Goal: Information Seeking & Learning: Learn about a topic

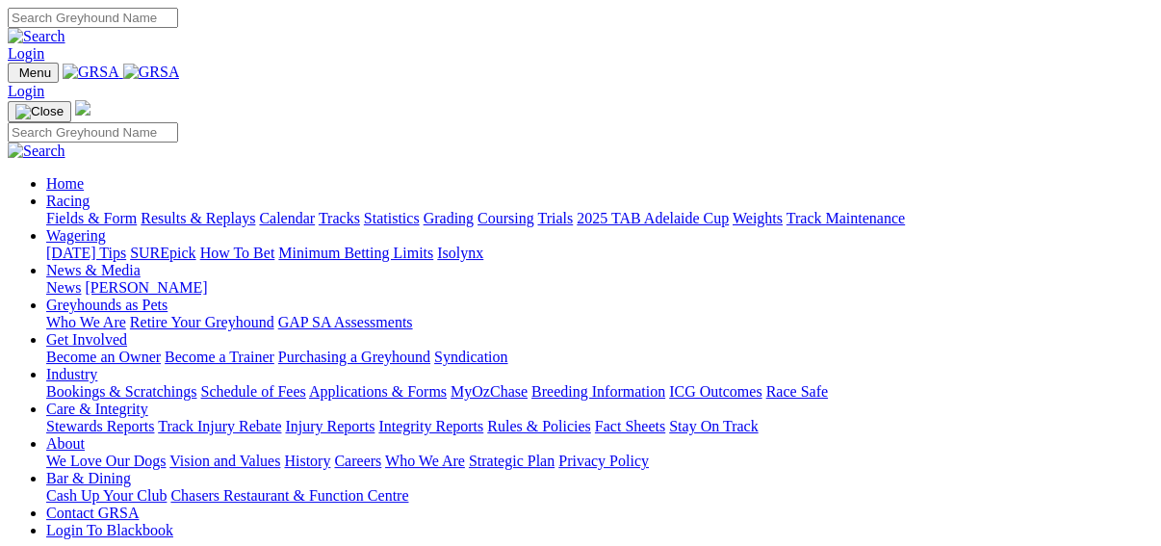
click at [57, 210] on link "Fields & Form" at bounding box center [91, 218] width 91 height 16
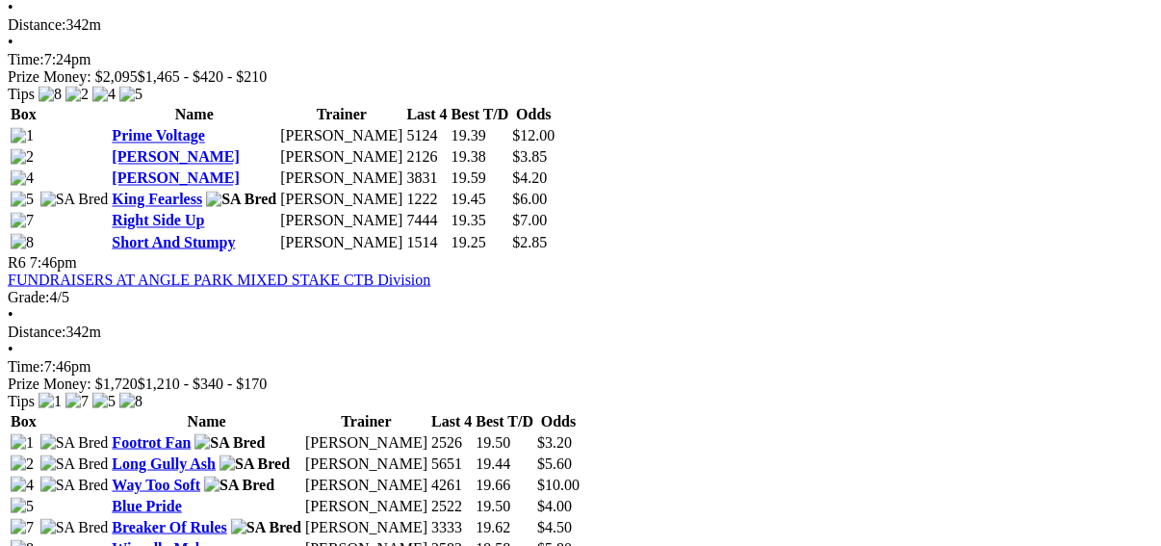
scroll to position [2234, 0]
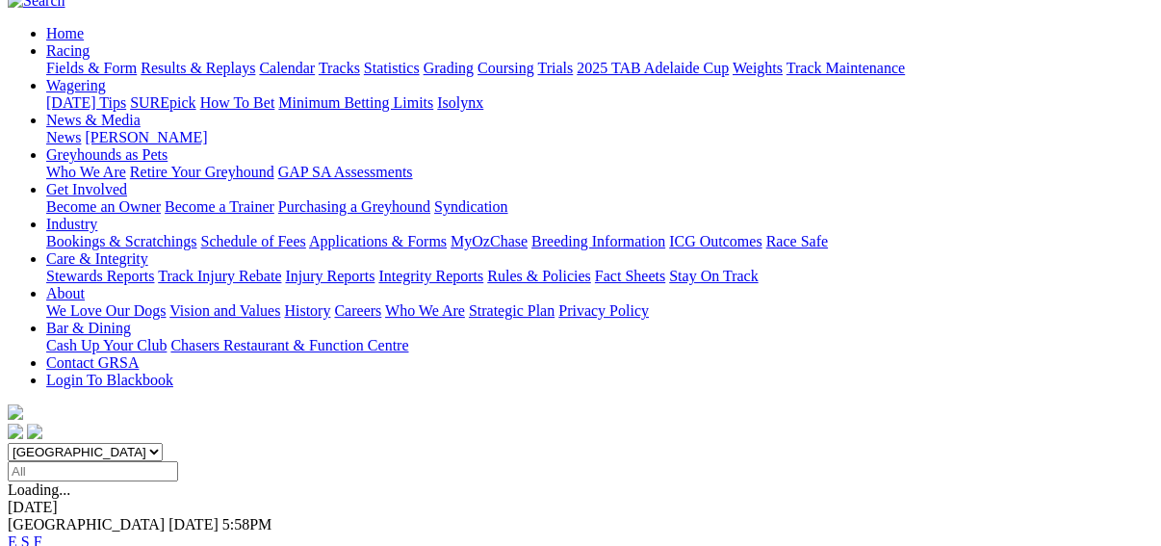
scroll to position [231, 0]
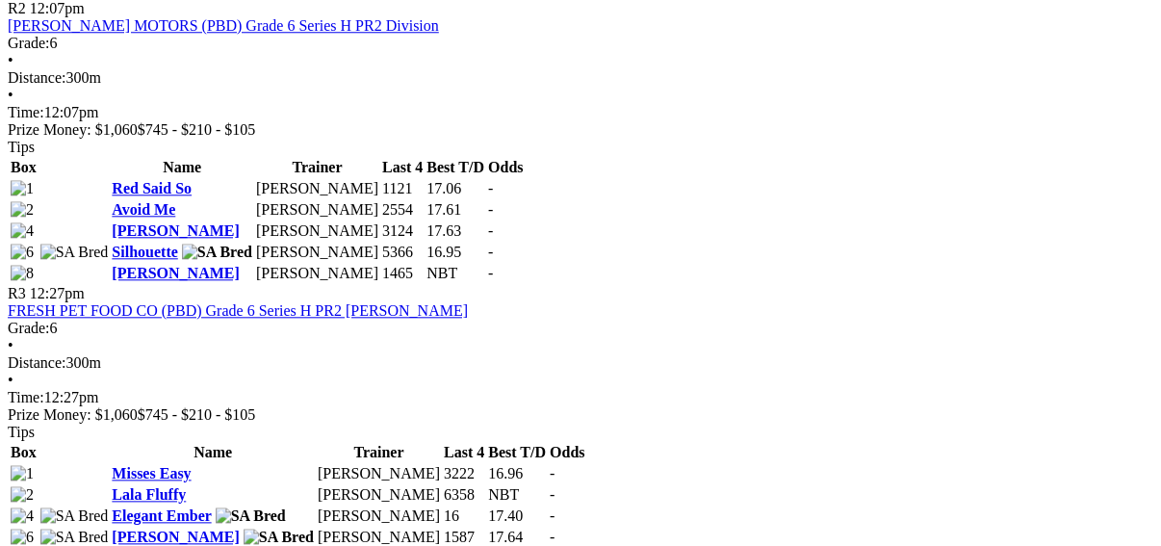
scroll to position [1232, 0]
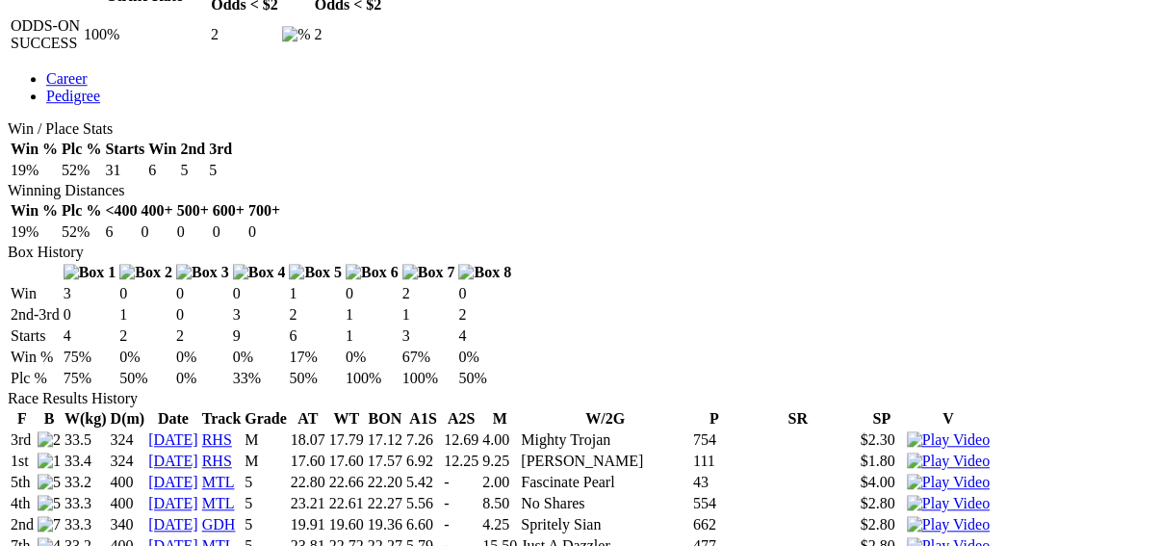
scroll to position [1297, 0]
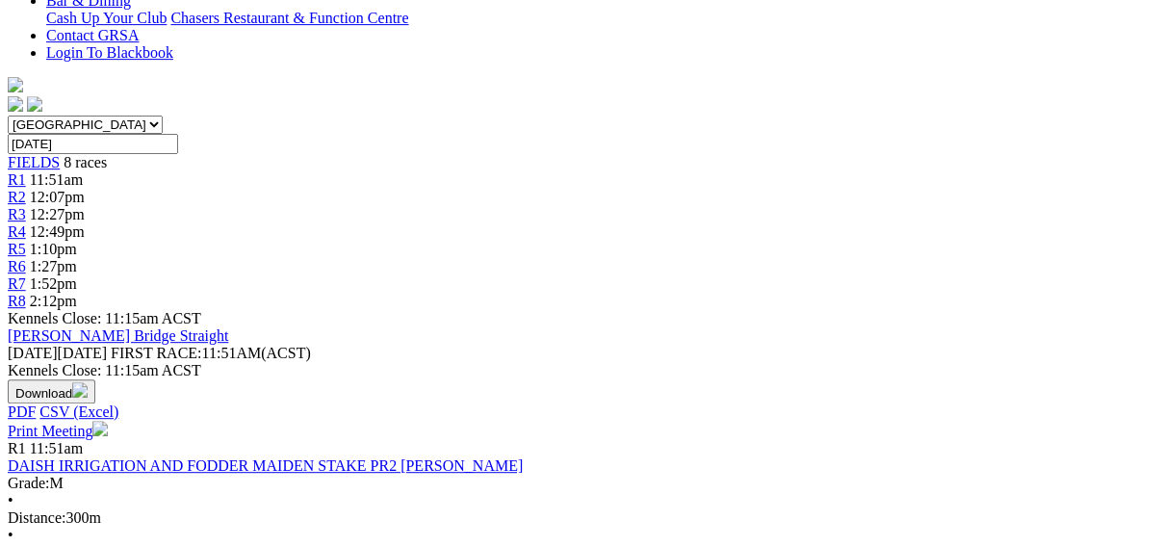
scroll to position [539, 0]
